Goal: Transaction & Acquisition: Purchase product/service

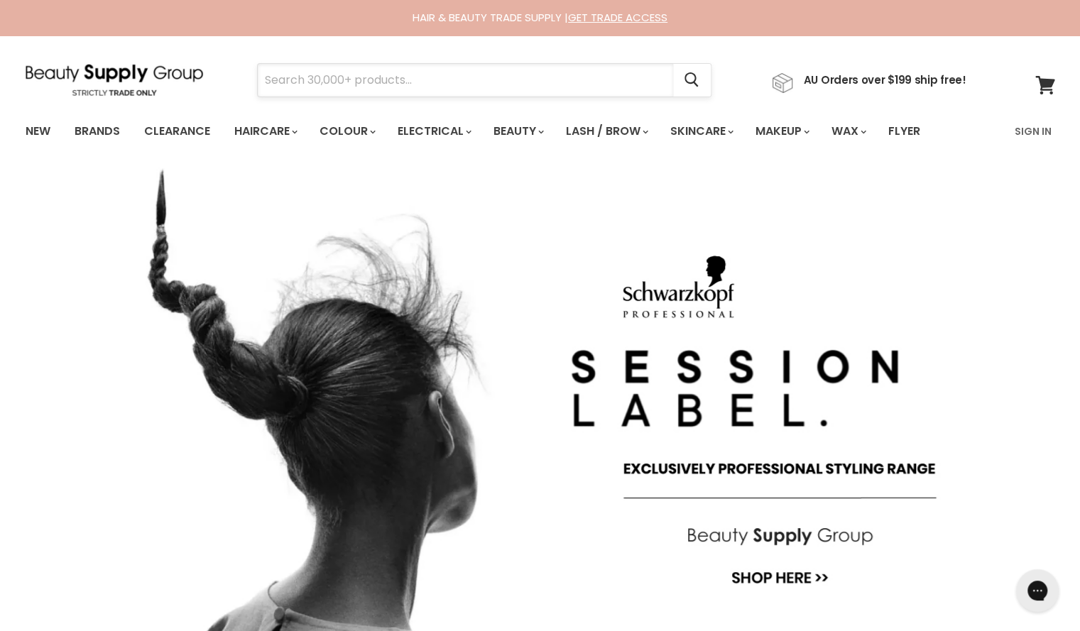
click at [379, 80] on input "Search" at bounding box center [465, 80] width 415 height 33
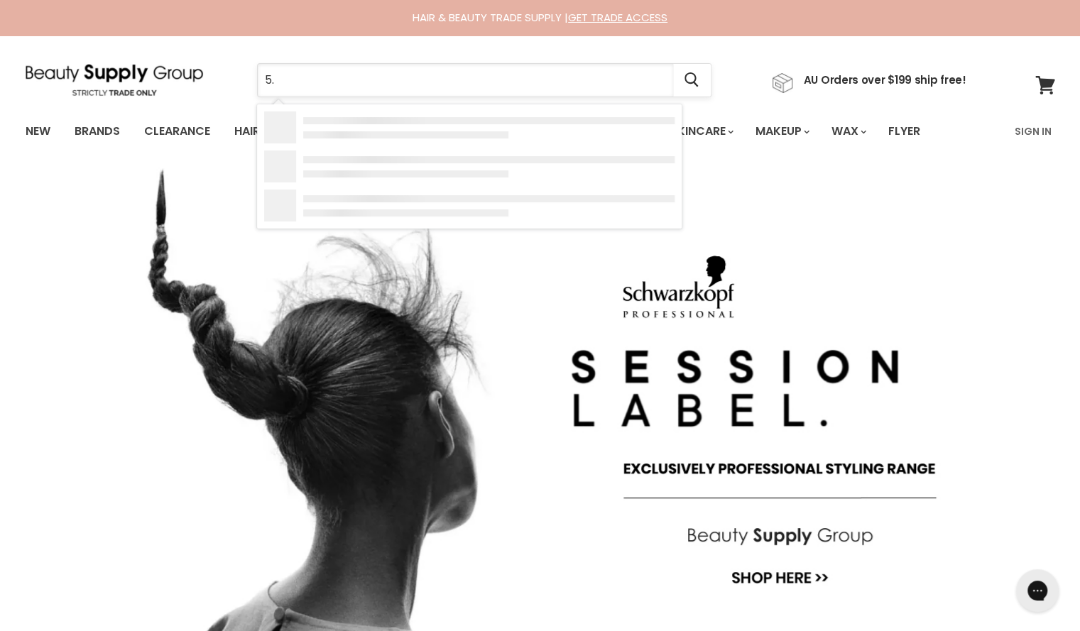
type input "5.6"
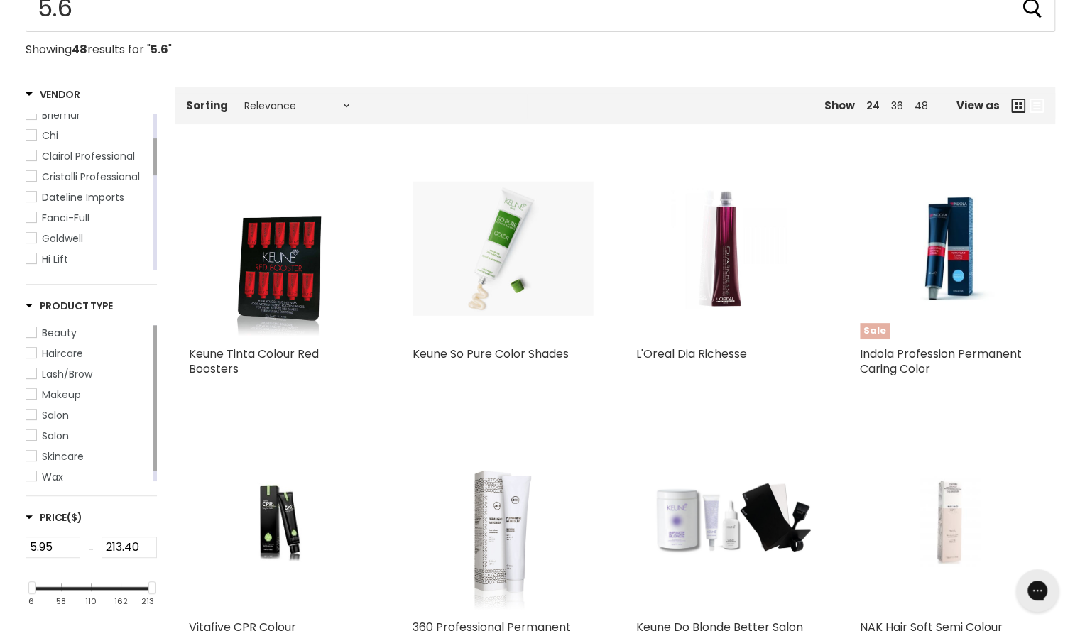
scroll to position [186, 0]
click at [34, 348] on link "Haircare" at bounding box center [88, 354] width 125 height 16
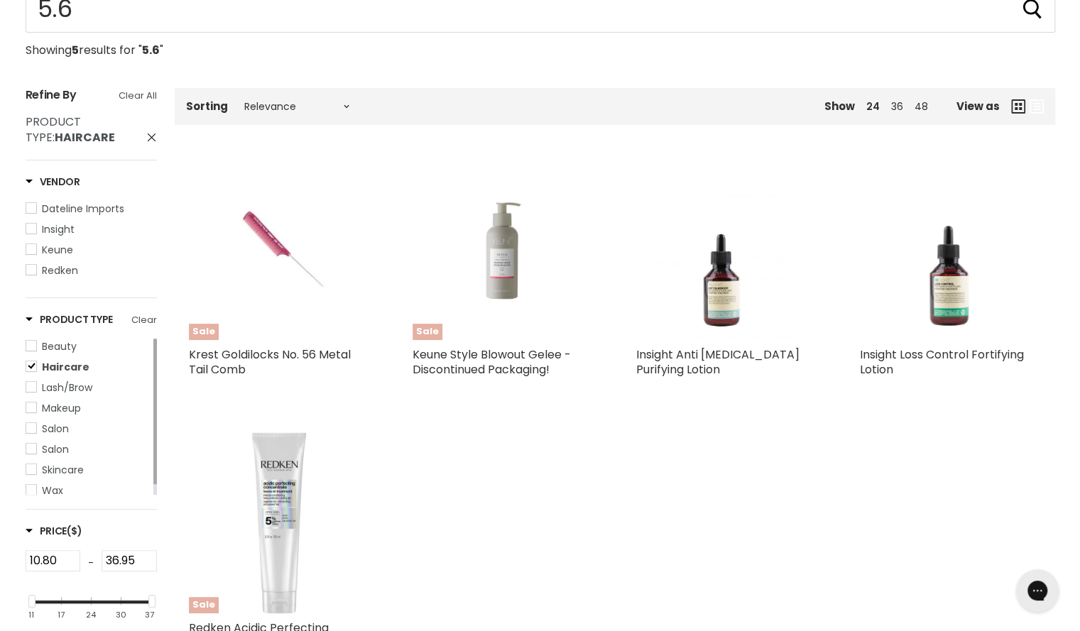
click at [33, 367] on span "Haircare" at bounding box center [31, 366] width 10 height 10
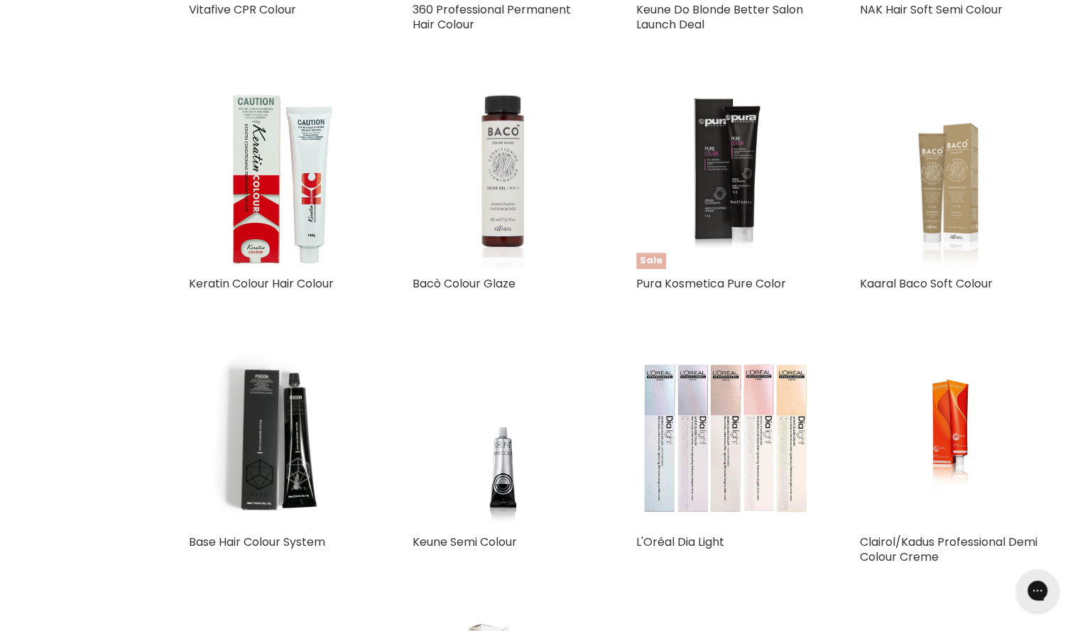
scroll to position [805, 0]
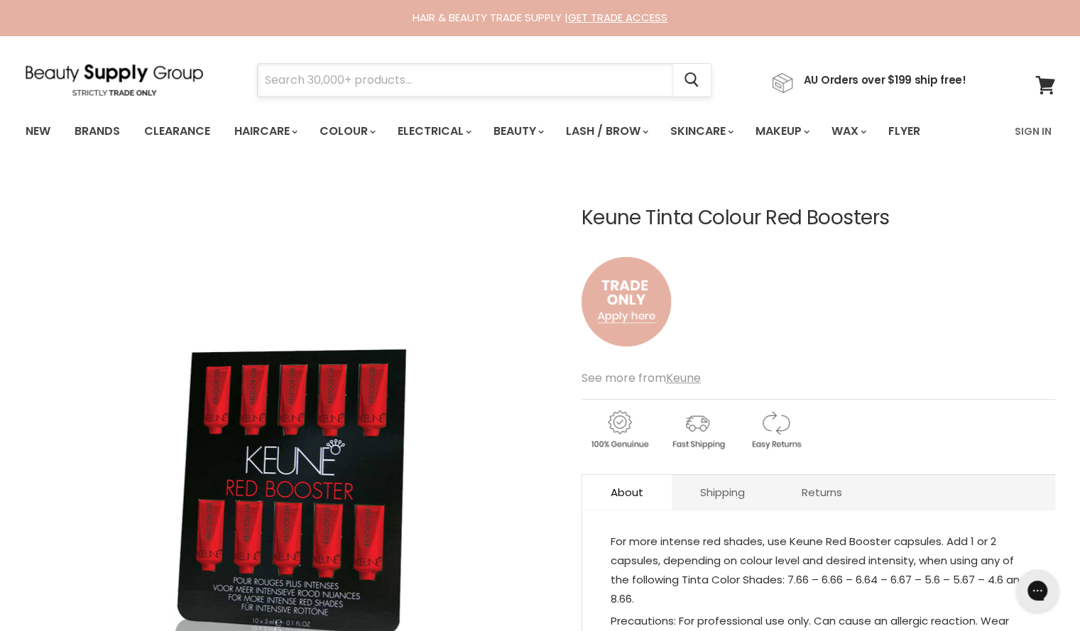
click at [547, 86] on input "Search" at bounding box center [465, 80] width 415 height 33
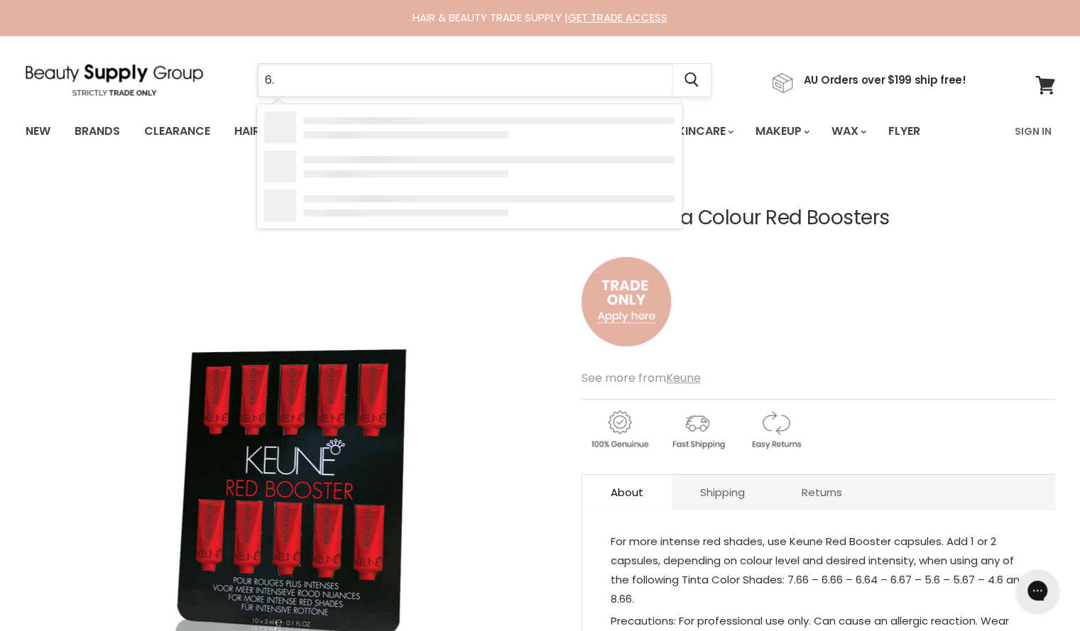
type input "6.7"
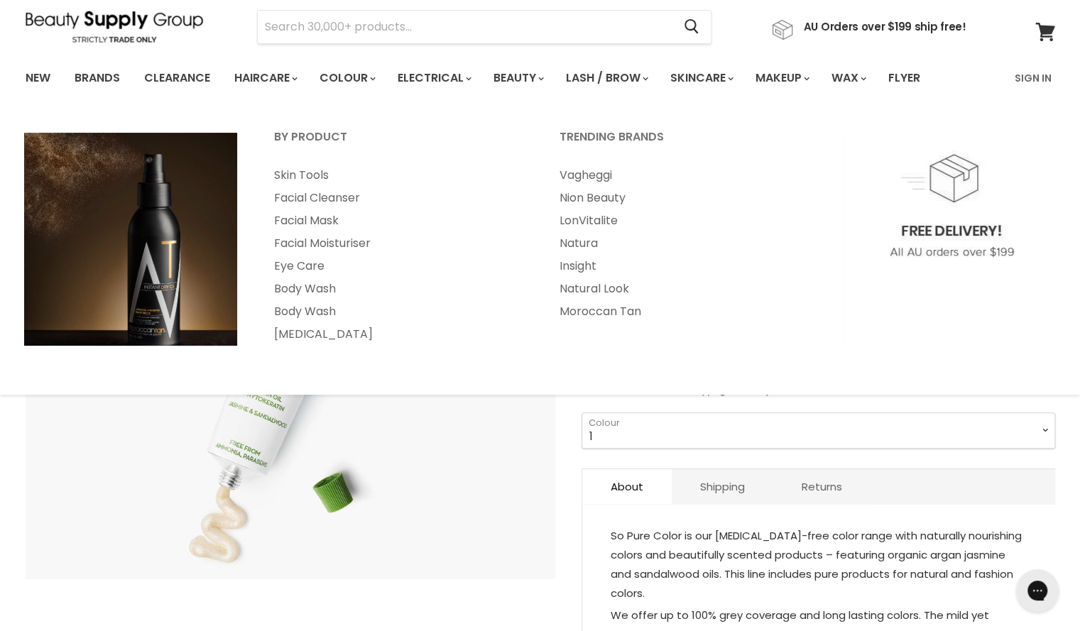
scroll to position [54, 0]
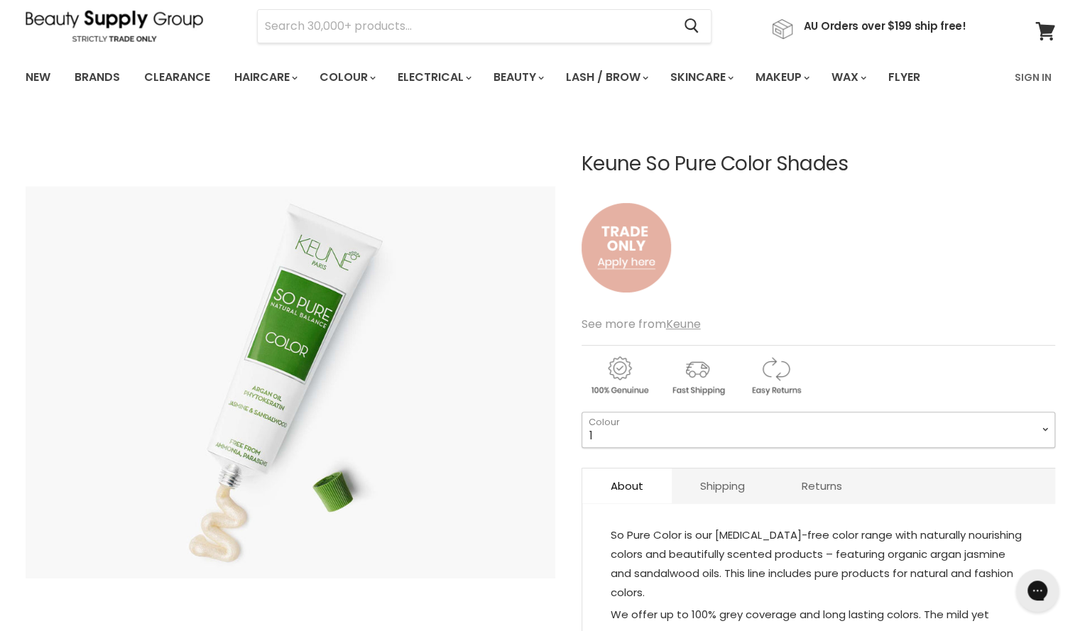
click at [708, 422] on select "1 3 3.76 4 4.00 4.15 4.3 4.37 4.45 5 5.11 5.14 5.31 5.23 5.35" at bounding box center [819, 430] width 474 height 36
click at [582, 412] on select "1 3 3.76 4 4.00 4.15 4.3 4.37 4.45 5 5.11 5.14 5.31 5.23 5.35" at bounding box center [819, 430] width 474 height 36
select select "6.66"
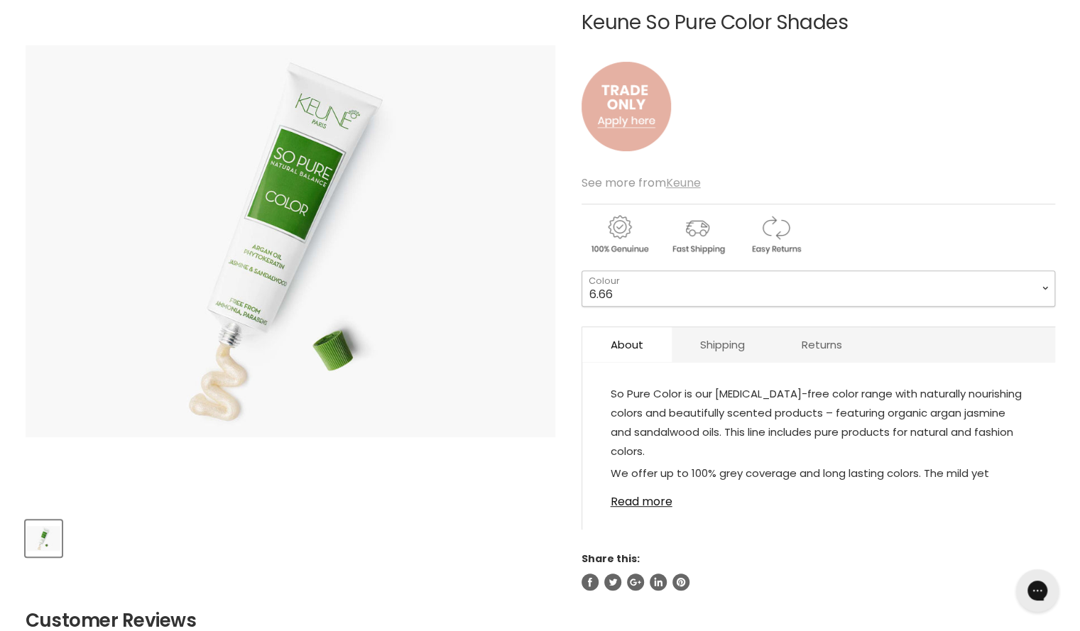
scroll to position [196, 0]
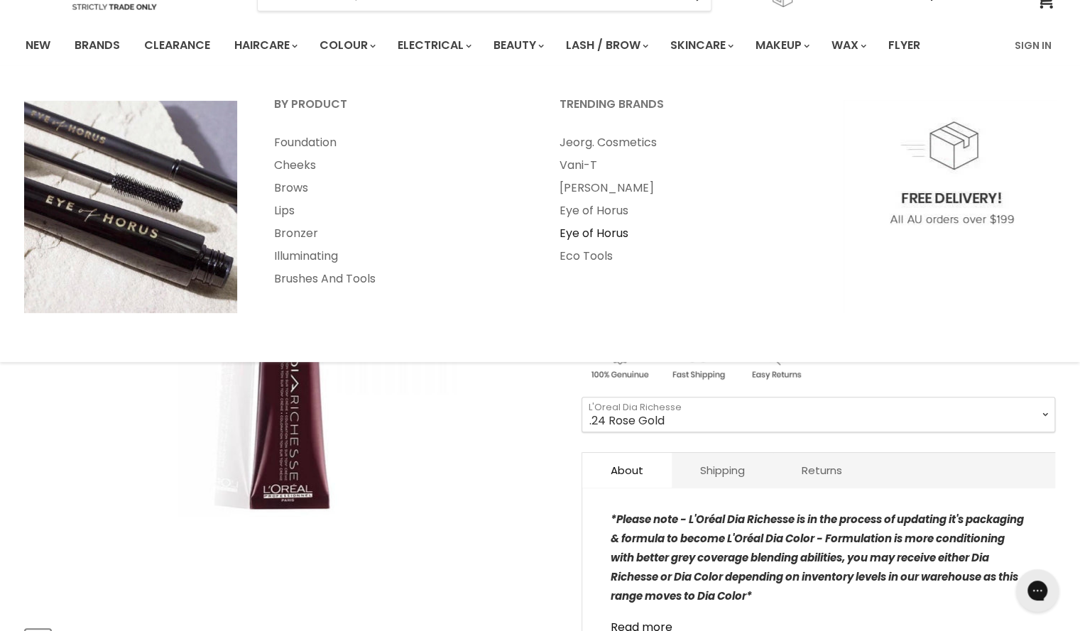
scroll to position [94, 0]
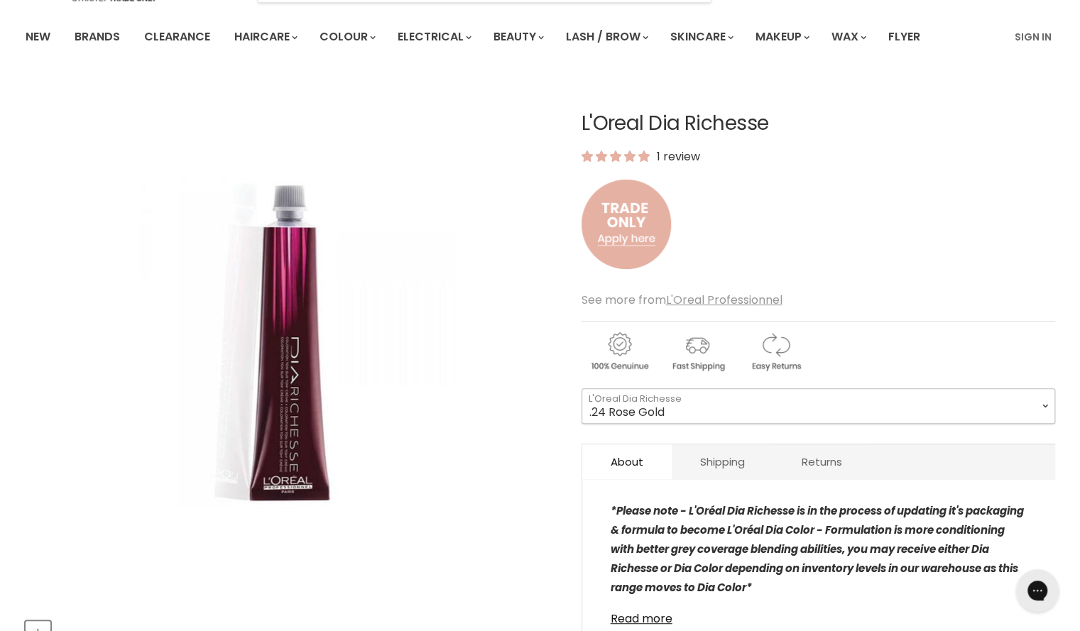
click at [746, 410] on select ".24 Rose Gold .20 Purple Shimmer Clear 1 3 4 4.15 4.2 4.62 4.8 5 5.01 5.12 5.13…" at bounding box center [819, 406] width 474 height 36
click at [582, 388] on select ".24 Rose Gold .20 Purple Shimmer Clear 1 3 4 4.15 4.2 4.62 4.8 5 5.01 5.12 5.13…" at bounding box center [819, 406] width 474 height 36
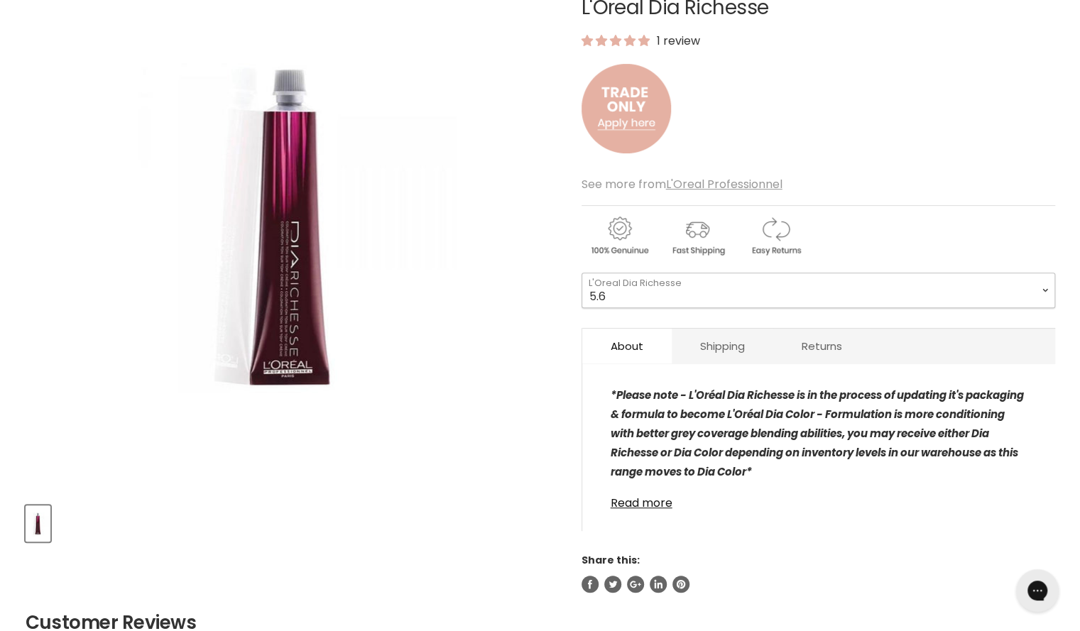
scroll to position [212, 0]
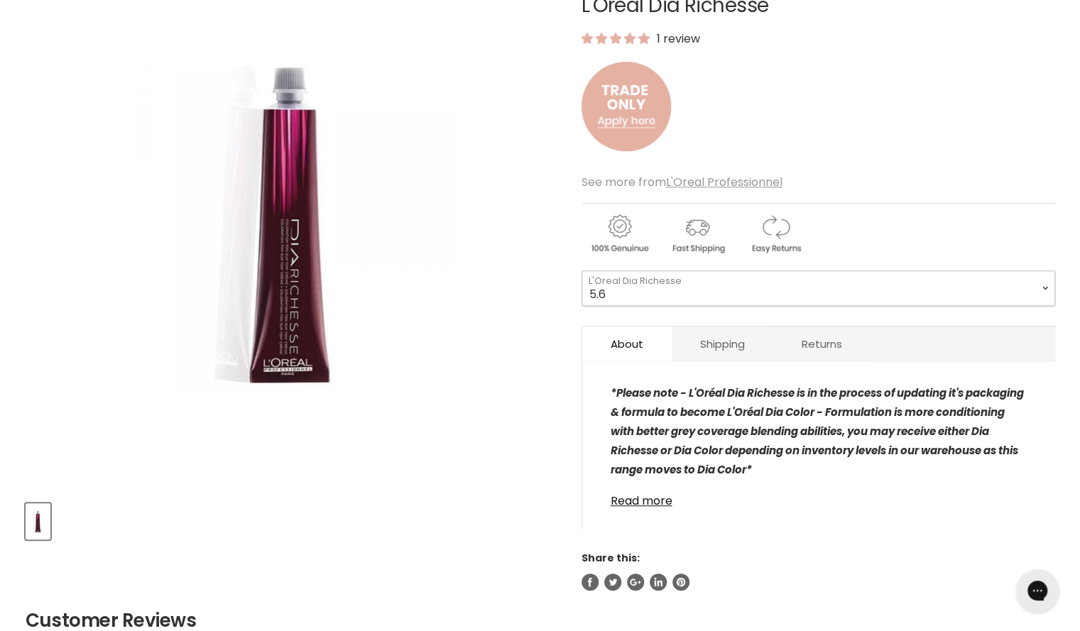
click at [829, 291] on select ".24 Rose Gold .20 Purple Shimmer Clear 1 3 4 4.15 4.2 4.62 4.8 5 5.01 5.12 5.13…" at bounding box center [819, 289] width 474 height 36
click at [582, 271] on select ".24 Rose Gold .20 Purple Shimmer Clear 1 3 4 4.15 4.2 4.62 4.8 5 5.01 5.12 5.13…" at bounding box center [819, 289] width 474 height 36
select select "6.8"
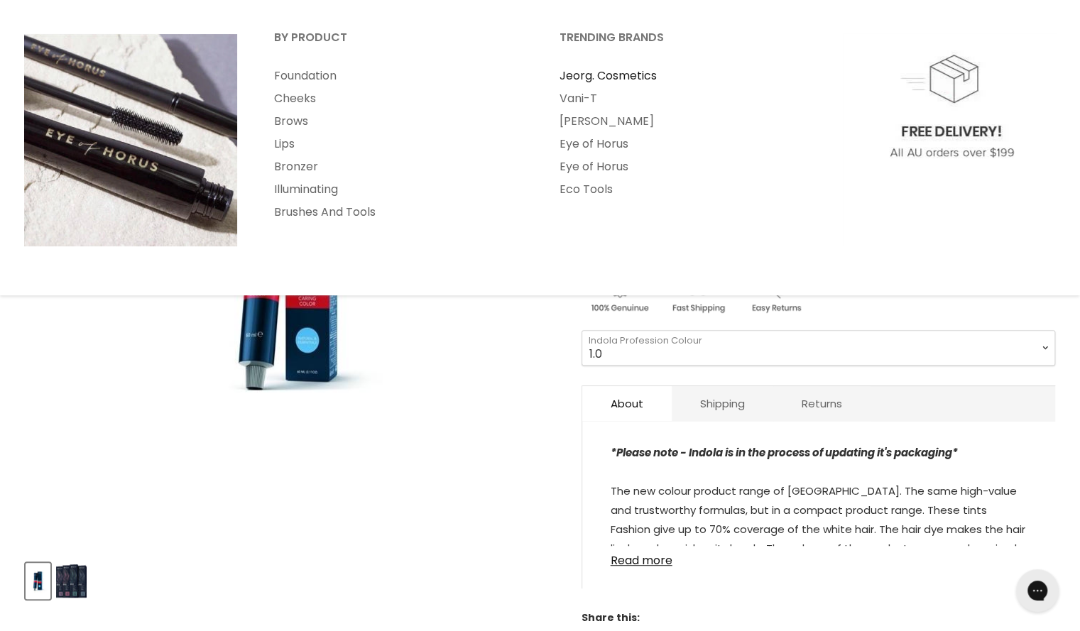
scroll to position [187, 0]
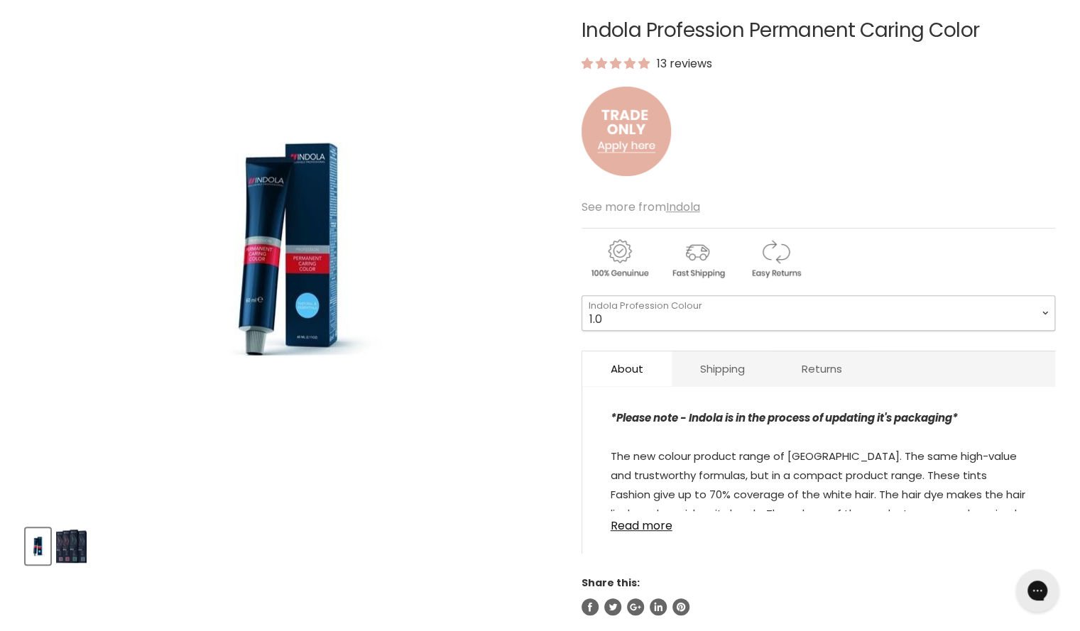
click at [679, 317] on select "1.0 3.0 4.0 5.0 6.0 7.0 8.0 9.0 10.0 5.0+ 6.0+ 7.0+ 8.0+ 9.0+ 5.03" at bounding box center [819, 313] width 474 height 36
